Goal: Navigation & Orientation: Find specific page/section

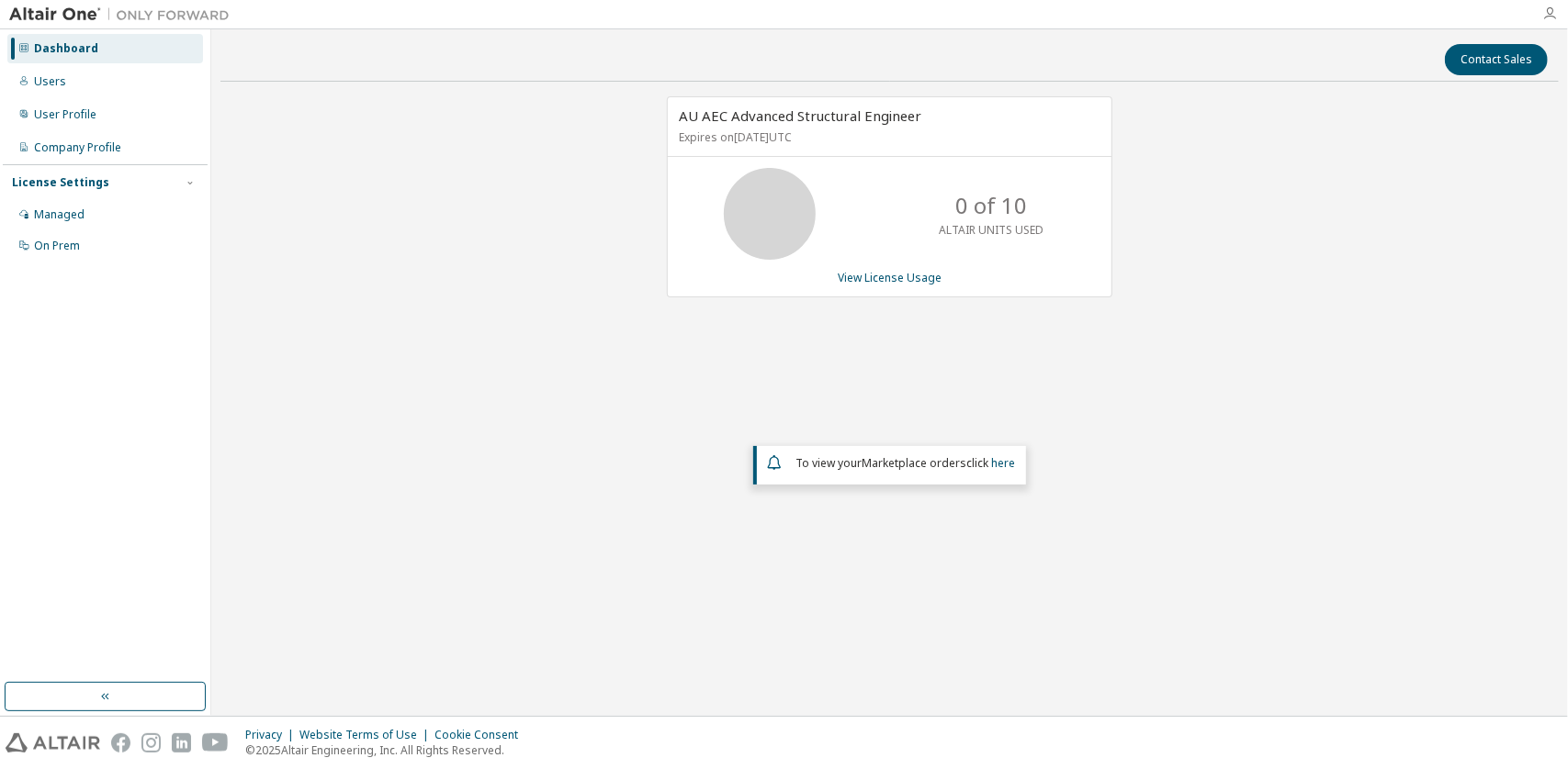
click at [1548, 14] on icon "button" at bounding box center [1549, 14] width 15 height 15
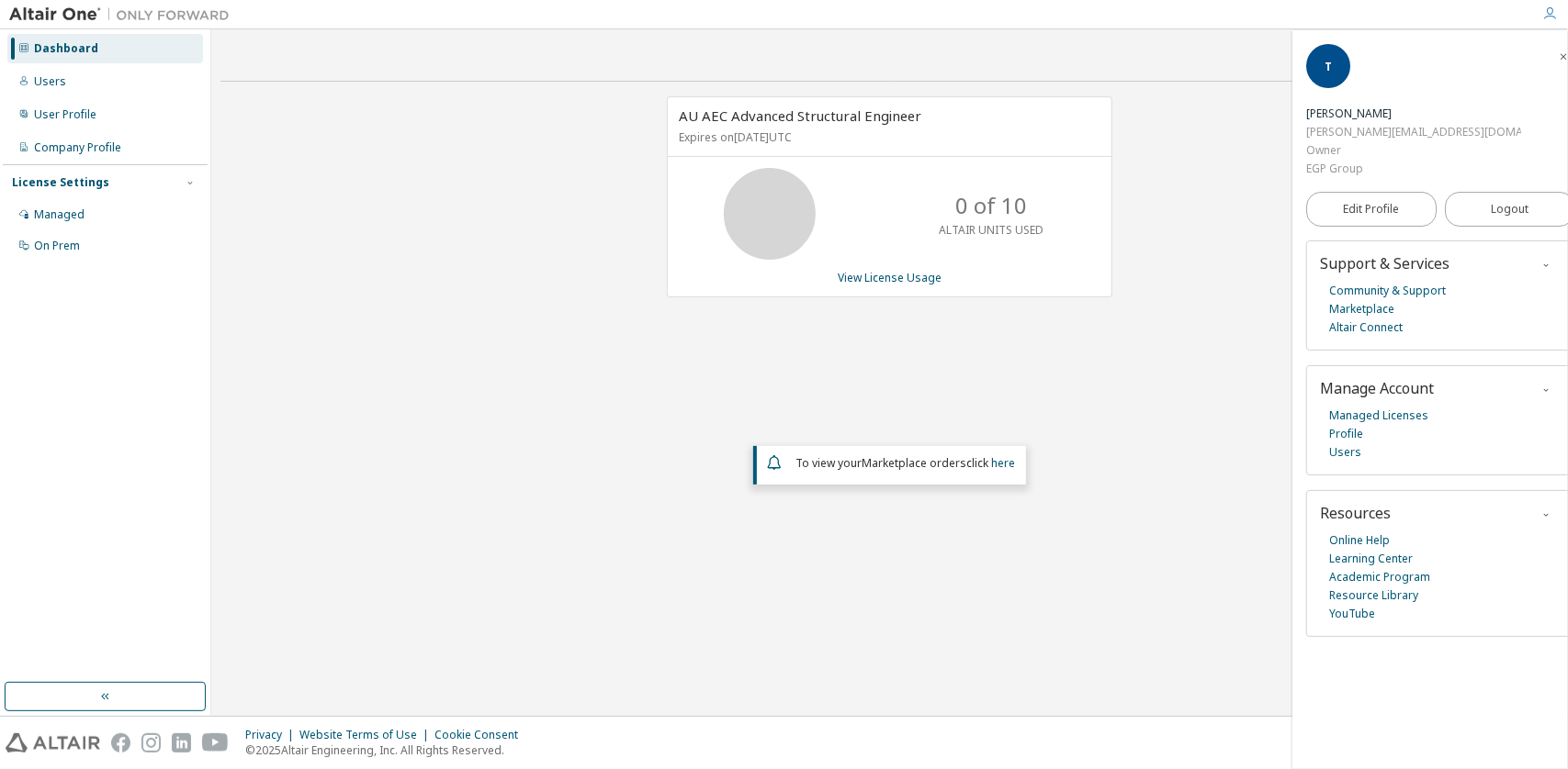
click at [569, 215] on div "AU AEC Advanced Structural Engineer Expires on August 31, 2026 UTC 0 of 10 ALTA…" at bounding box center [889, 347] width 1338 height 500
click at [1004, 459] on link "here" at bounding box center [1002, 463] width 23 height 16
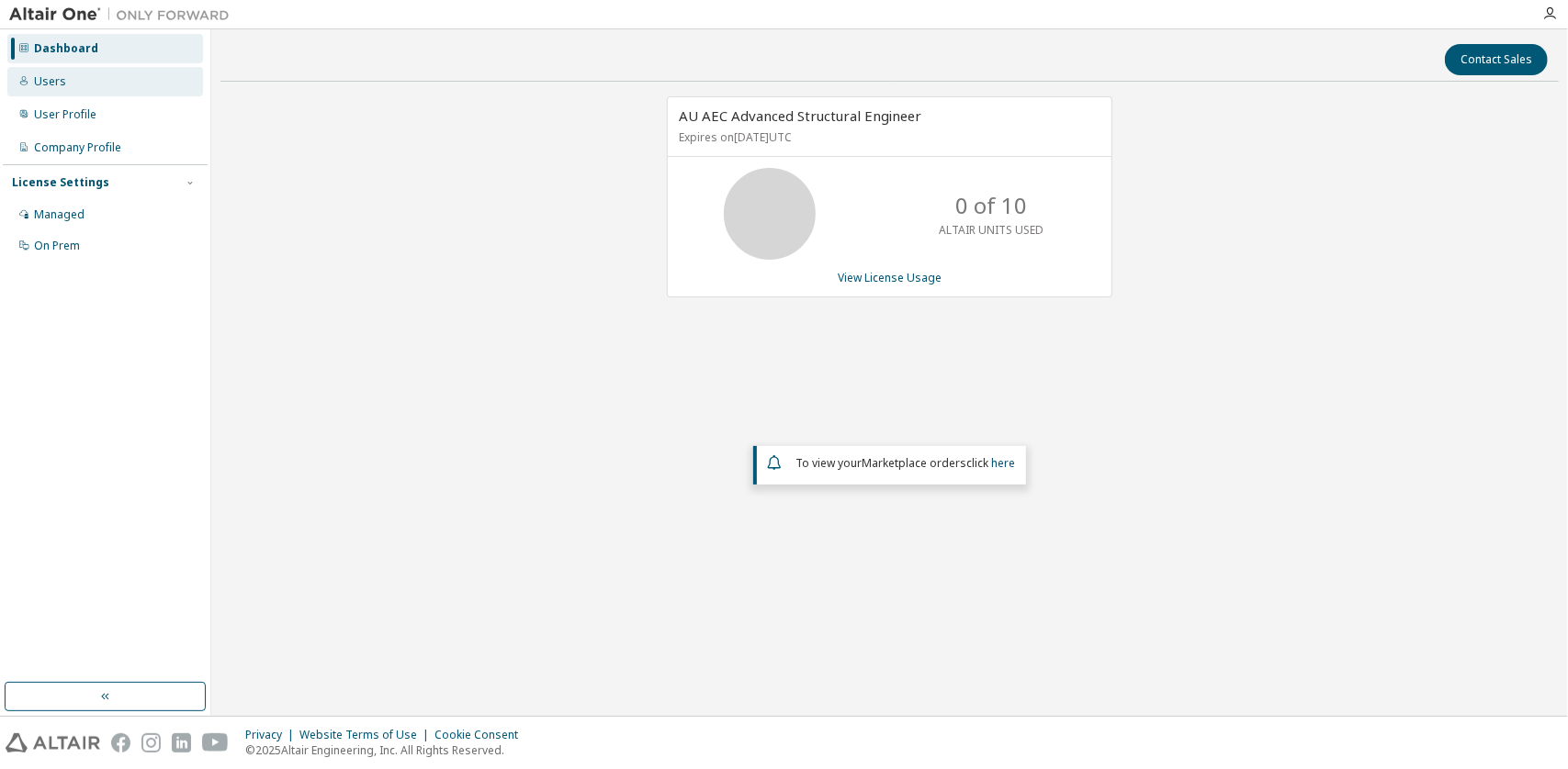
click at [54, 87] on div "Users" at bounding box center [50, 81] width 32 height 15
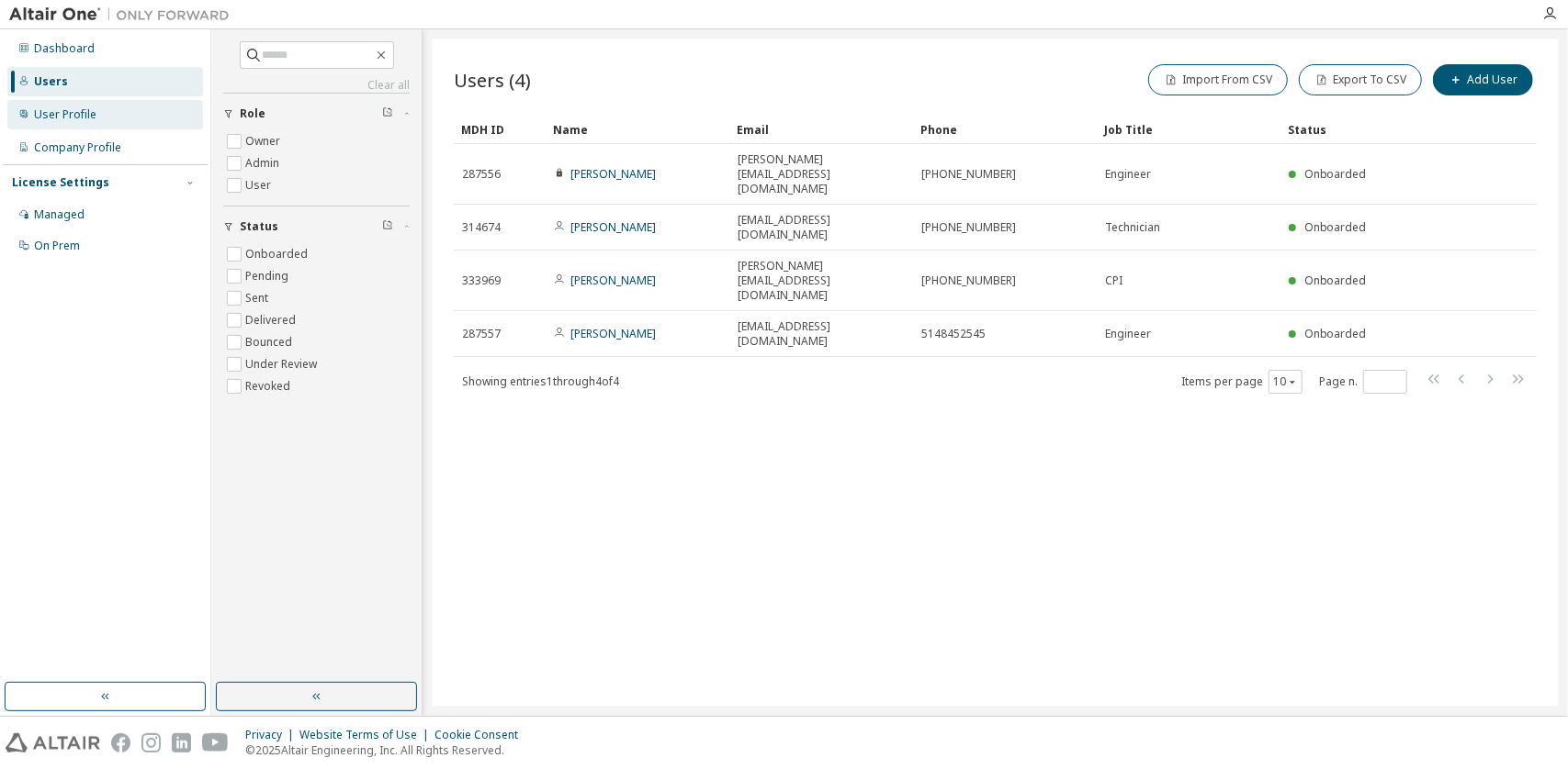
click at [76, 118] on div "User Profile" at bounding box center [65, 115] width 63 height 15
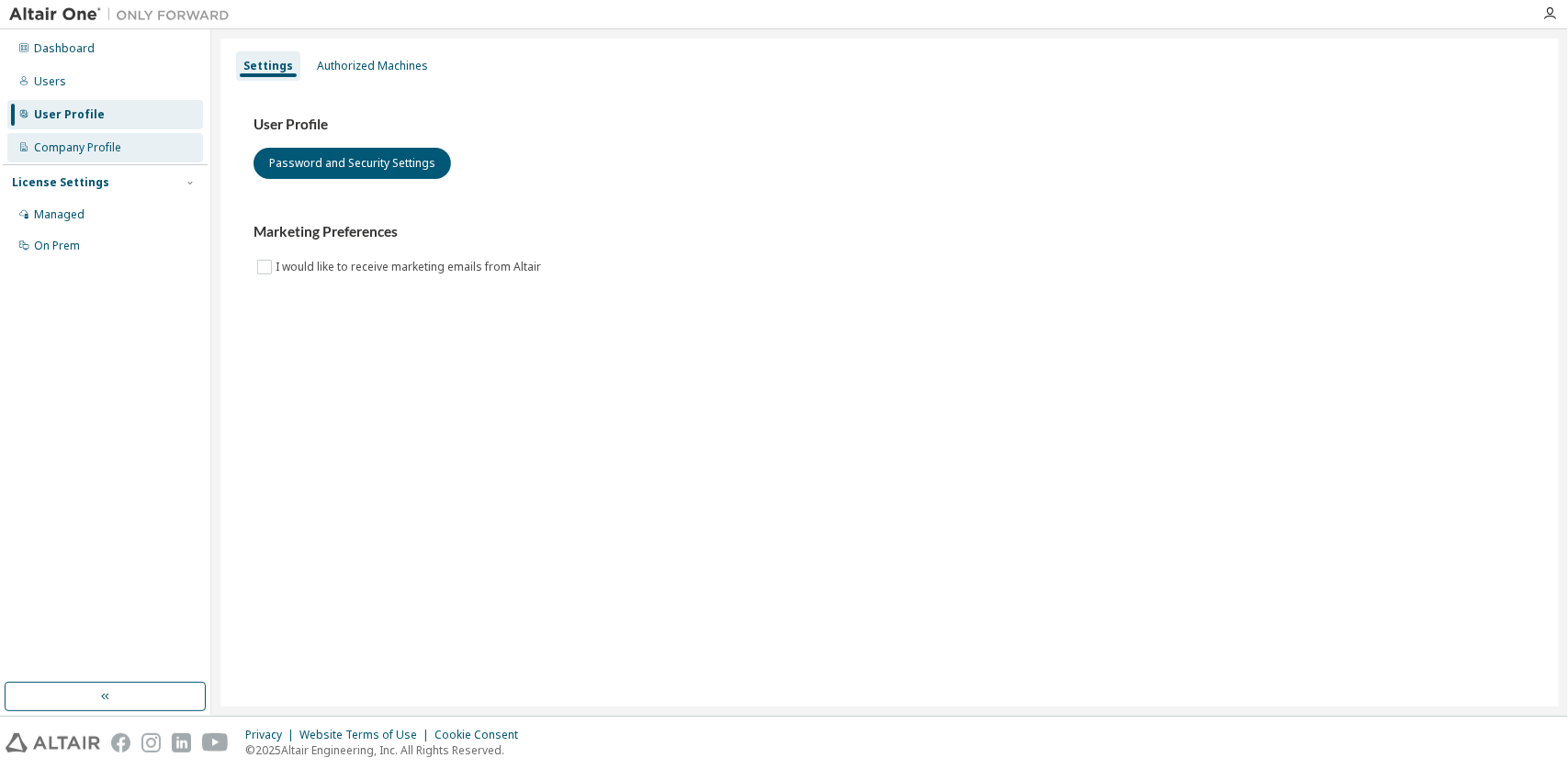
click at [97, 150] on div "Company Profile" at bounding box center [77, 148] width 87 height 15
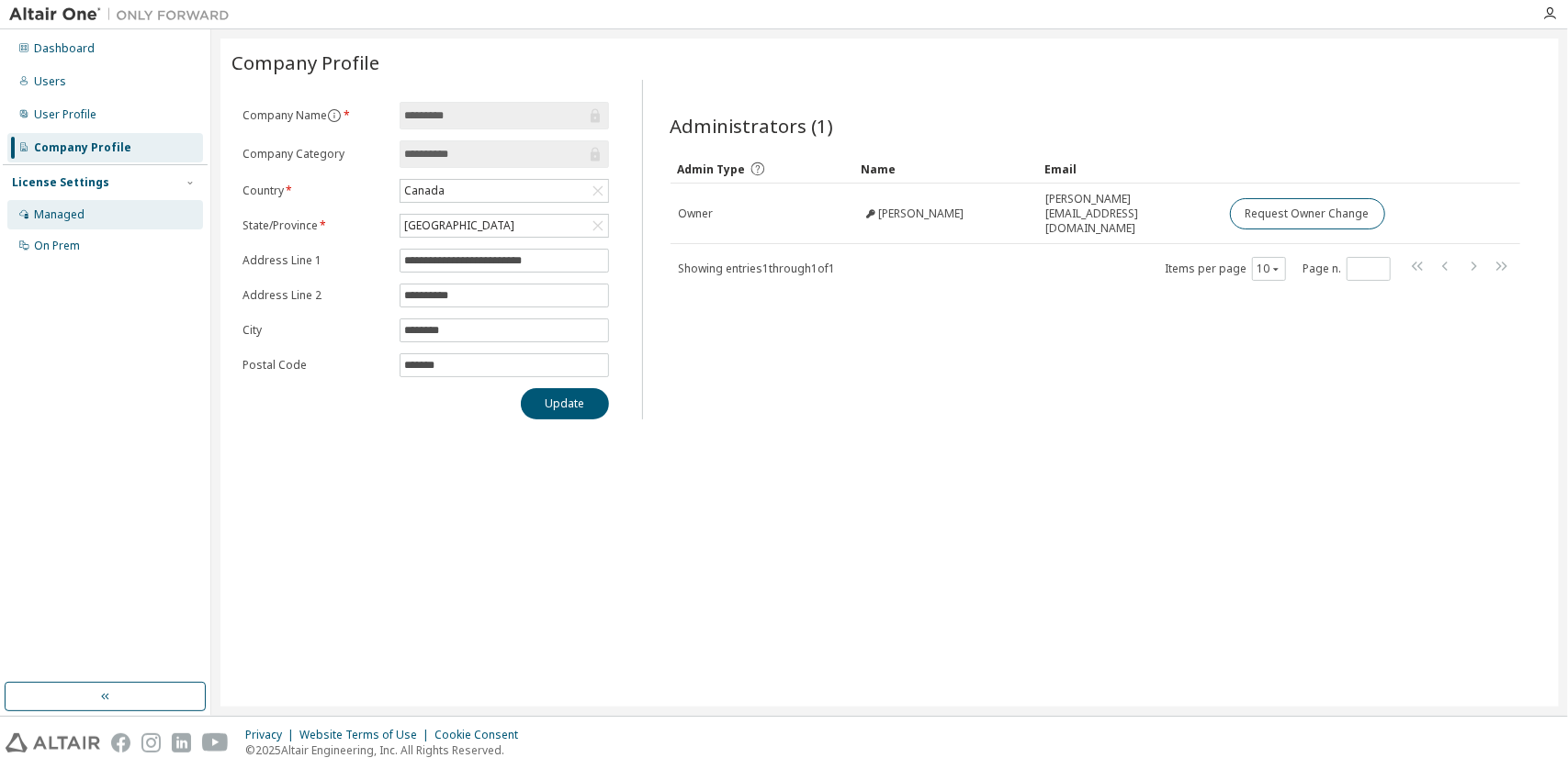
click at [62, 219] on div "Managed" at bounding box center [59, 214] width 51 height 15
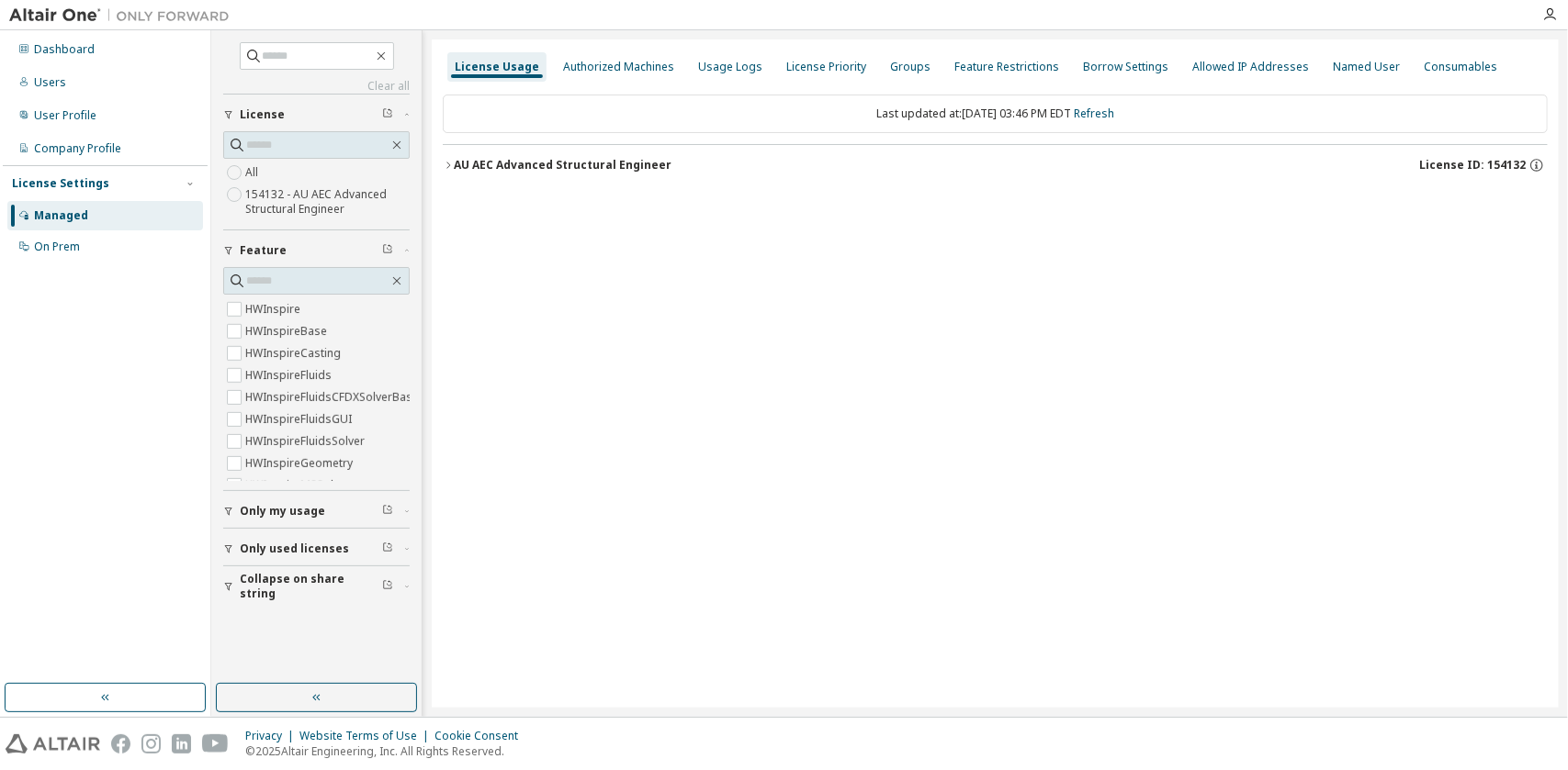
scroll to position [826, 0]
click at [61, 249] on div "On Prem" at bounding box center [56, 246] width 46 height 15
